Goal: Task Accomplishment & Management: Use online tool/utility

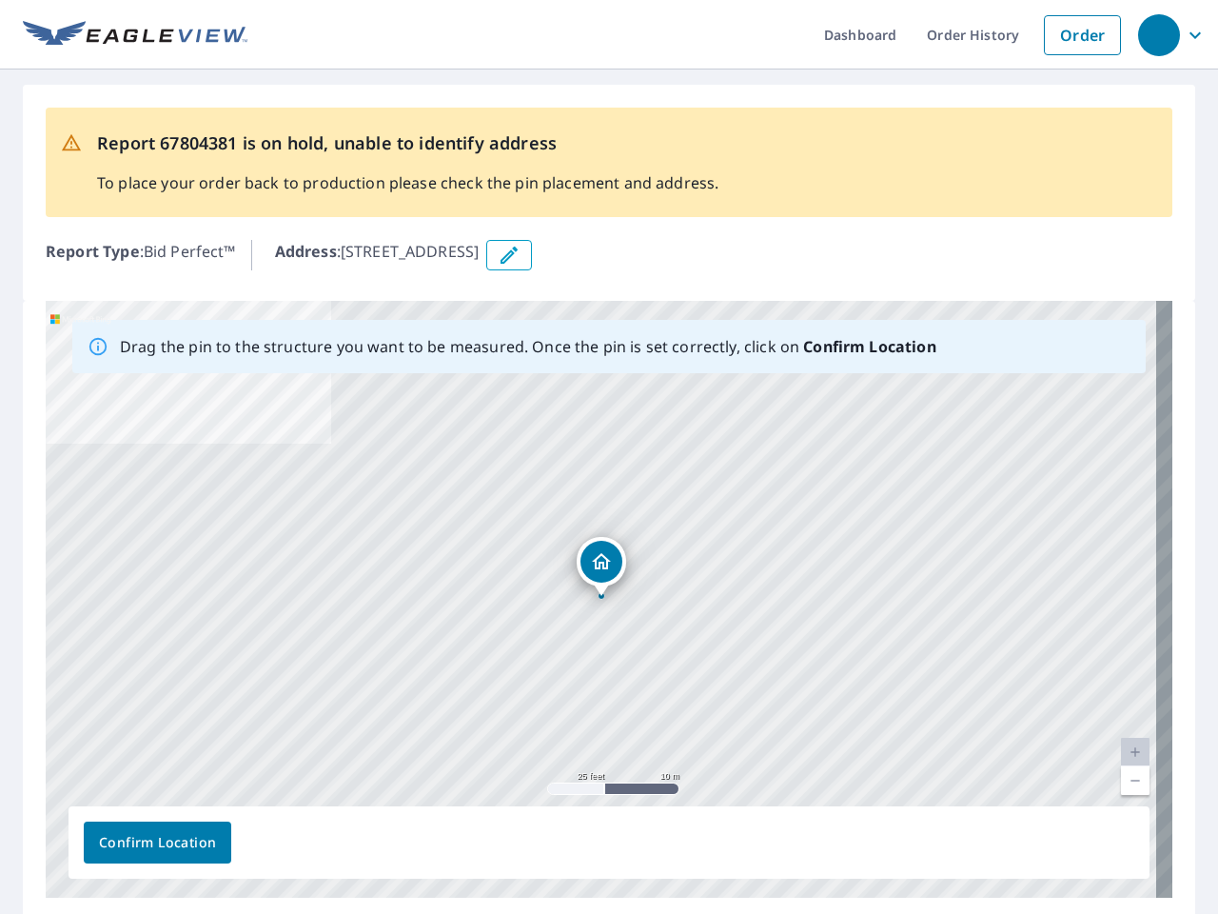
click at [609, 457] on div "[STREET_ADDRESS]" at bounding box center [609, 599] width 1127 height 597
click at [1158, 34] on div "button" at bounding box center [1159, 35] width 42 height 42
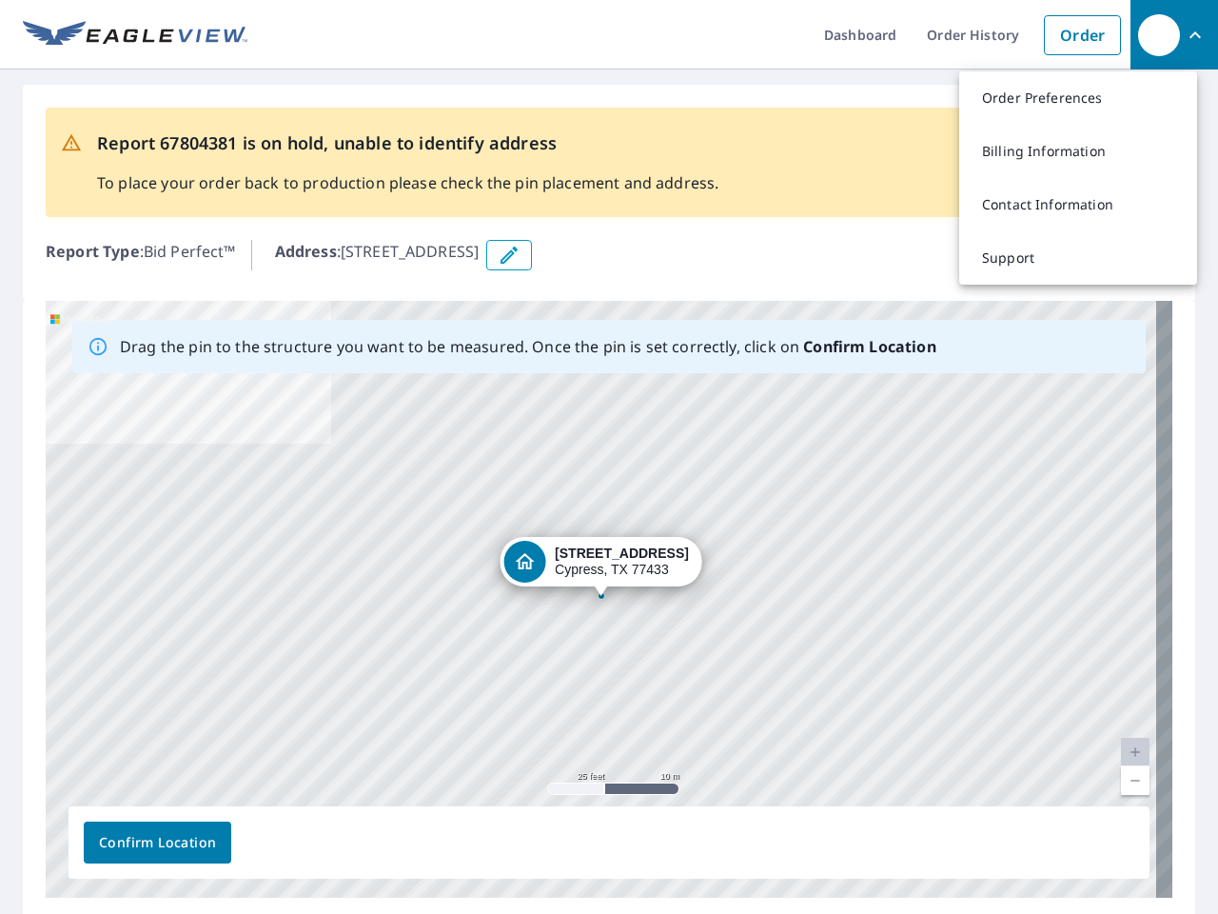
click at [521, 255] on icon "button" at bounding box center [509, 255] width 23 height 23
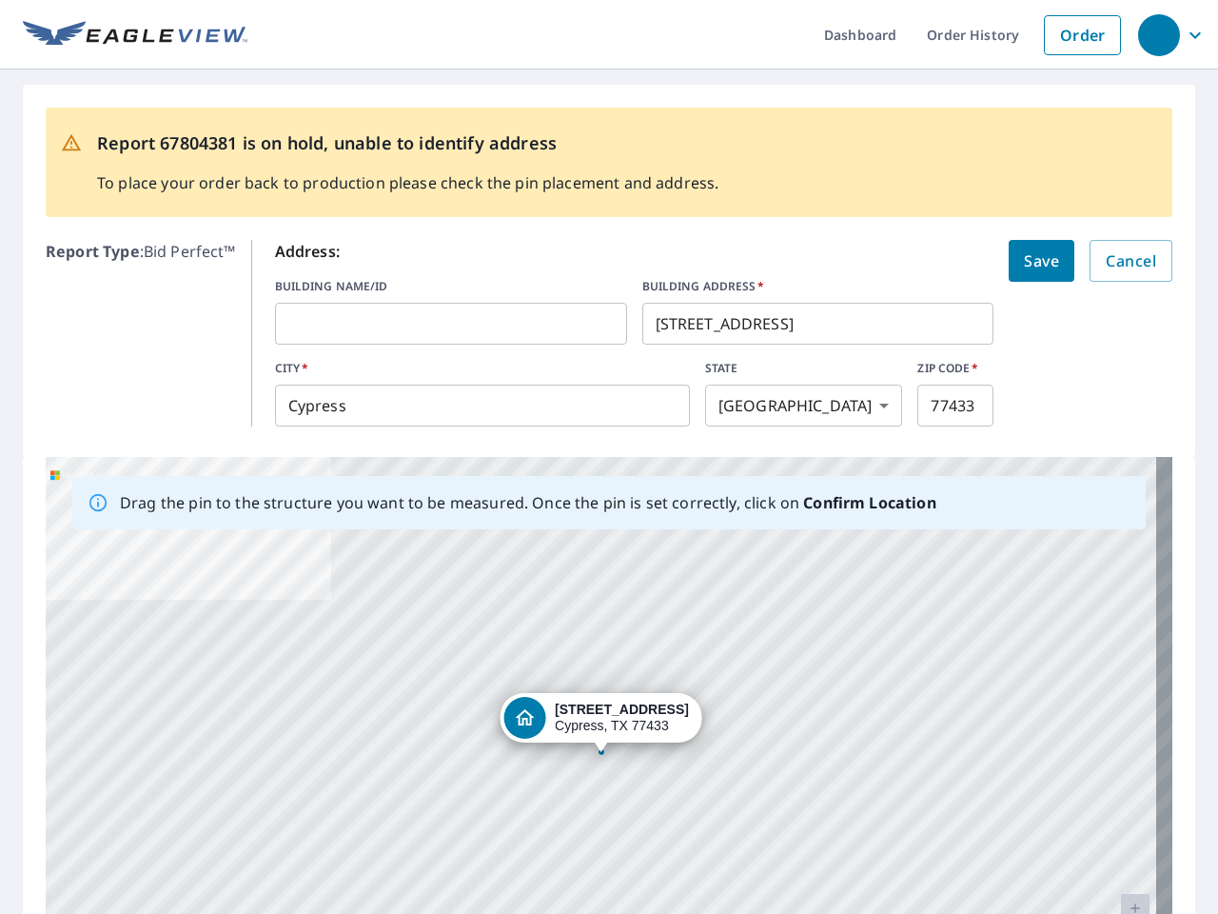
click at [601, 599] on div "[STREET_ADDRESS]" at bounding box center [609, 755] width 1127 height 597
click at [1119, 752] on div "[STREET_ADDRESS]" at bounding box center [609, 755] width 1127 height 597
click at [1119, 780] on div "[STREET_ADDRESS]" at bounding box center [609, 755] width 1127 height 597
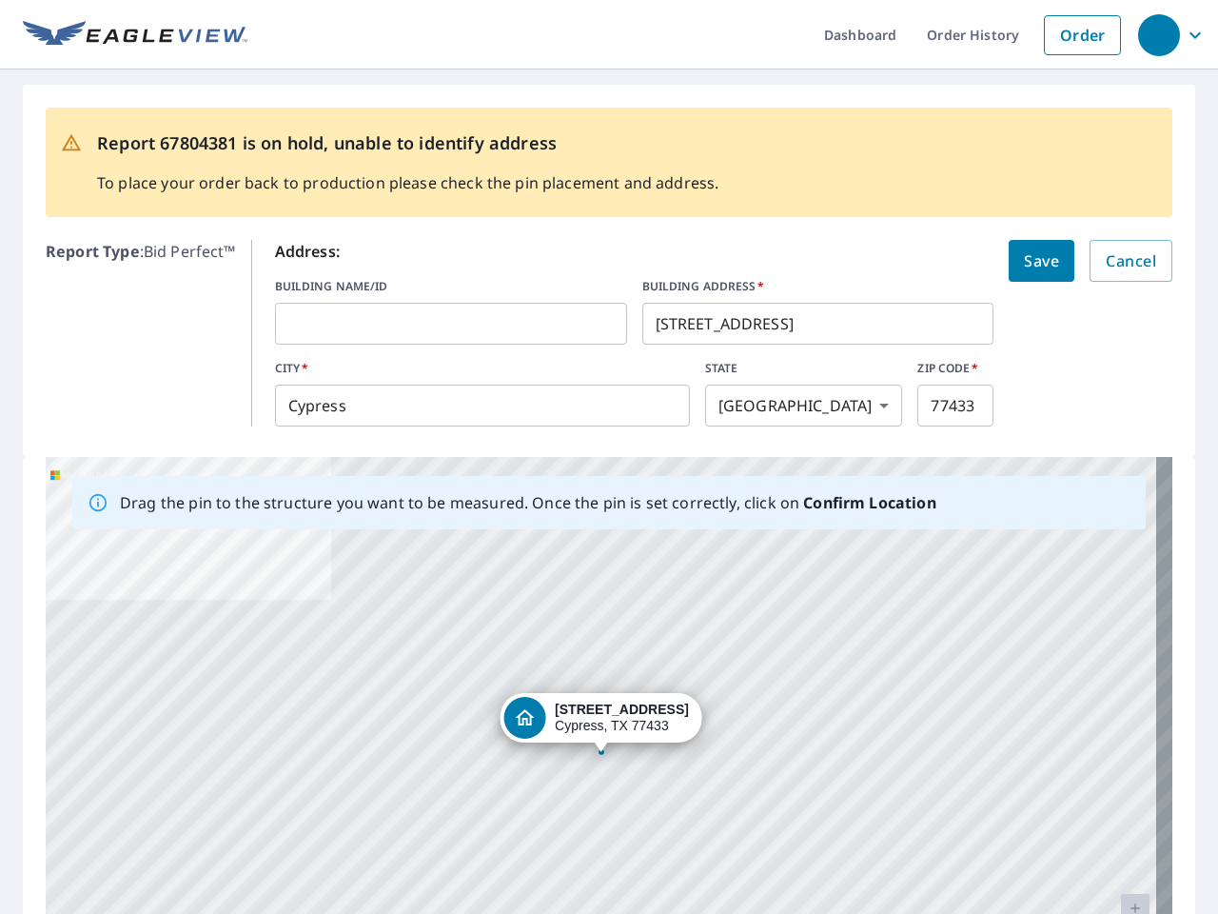
click at [157, 842] on div "[STREET_ADDRESS]" at bounding box center [609, 755] width 1127 height 597
